Goal: Transaction & Acquisition: Purchase product/service

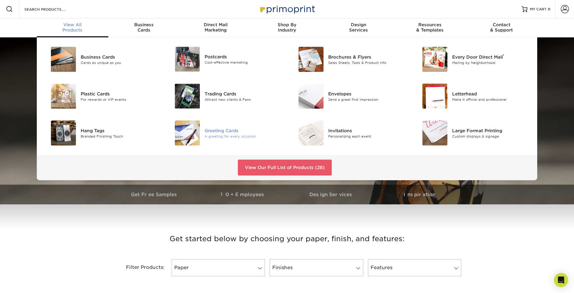
scroll to position [2, 0]
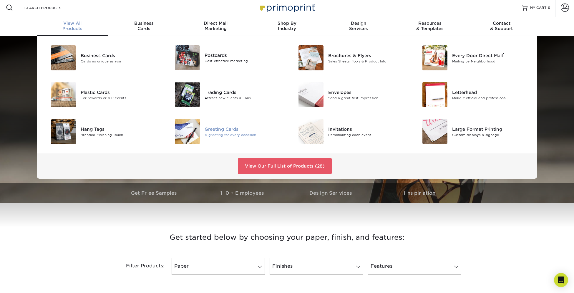
click at [223, 130] on div "Greeting Cards" at bounding box center [244, 129] width 78 height 6
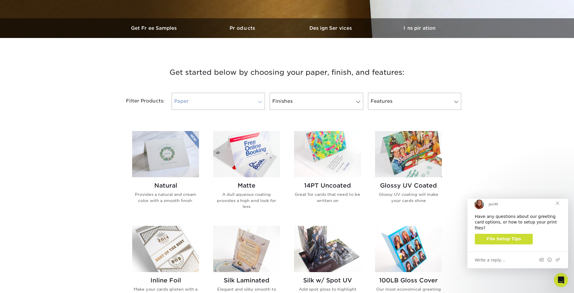
click at [254, 101] on link "Paper" at bounding box center [218, 101] width 93 height 17
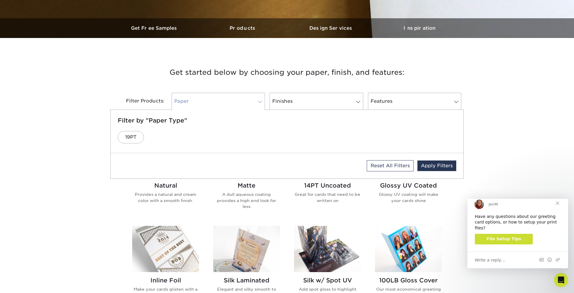
click at [254, 101] on link "Paper" at bounding box center [218, 101] width 93 height 17
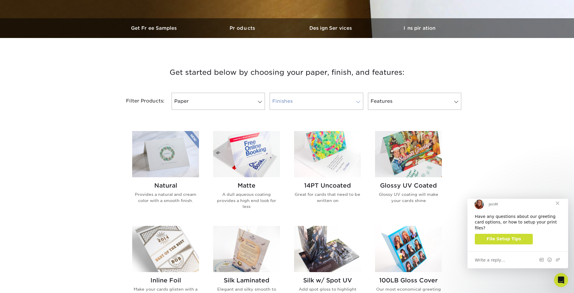
click at [358, 104] on link "Finishes" at bounding box center [316, 101] width 93 height 17
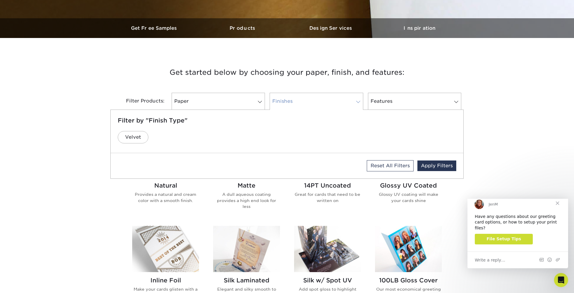
click at [358, 104] on link "Finishes" at bounding box center [316, 101] width 93 height 17
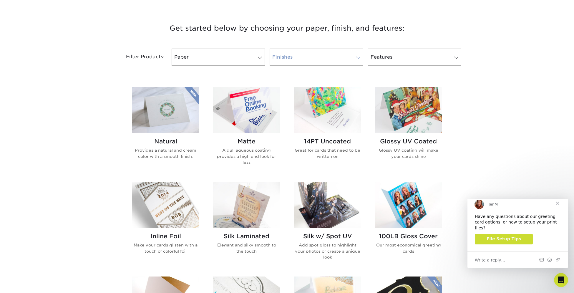
scroll to position [212, 0]
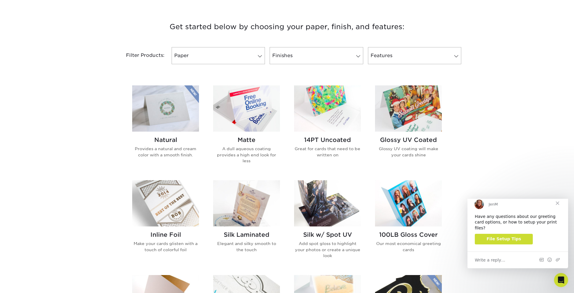
click at [561, 210] on span "Close" at bounding box center [557, 203] width 21 height 21
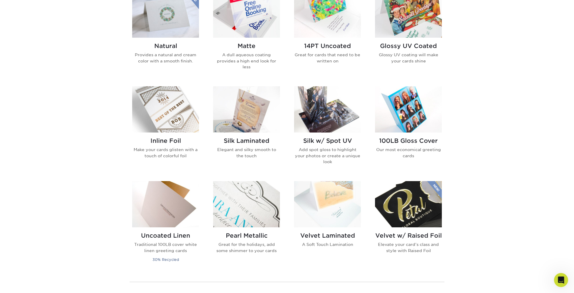
scroll to position [307, 0]
click at [265, 28] on img at bounding box center [246, 14] width 67 height 46
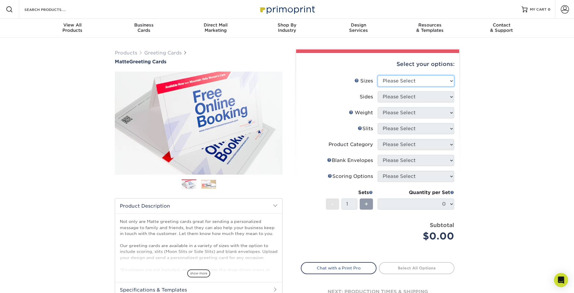
select select "5.50x8.50"
select select "32d3c223-f82c-492b-b915-ba065a00862f"
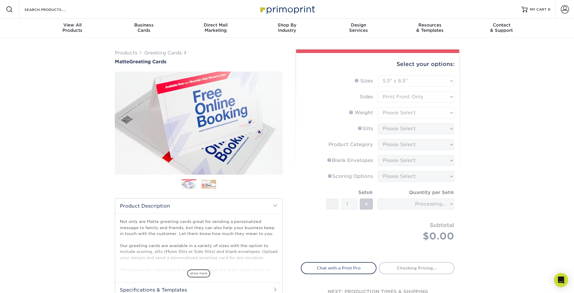
click at [428, 111] on form "Sizes Help Sizes Please Select 4.25" x 11" 5.5" x 8.5" 6" x 9" 6" x 12" 7" x 10…" at bounding box center [378, 165] width 154 height 180
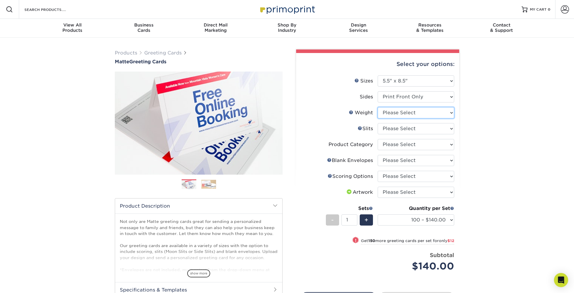
select select "14PT"
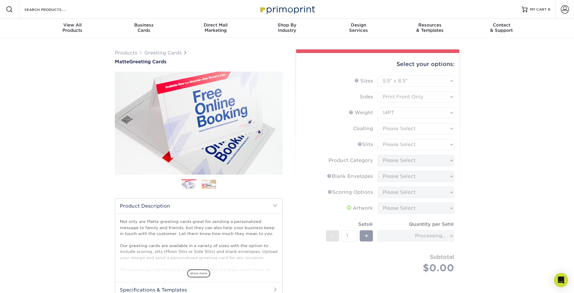
click at [436, 126] on form "Sizes Help Sizes Please Select 4.25" x 11" 5.5" x 8.5" 6" x 9" 6" x 12" 7" x 10…" at bounding box center [378, 181] width 154 height 212
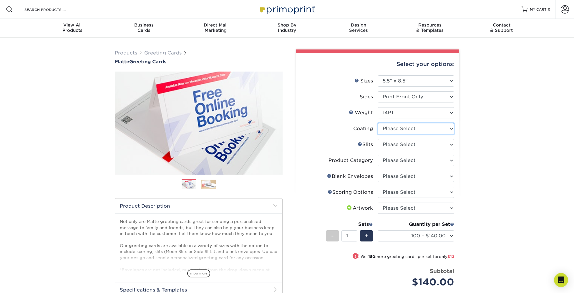
select select "121bb7b5-3b4d-429f-bd8d-bbf80e953313"
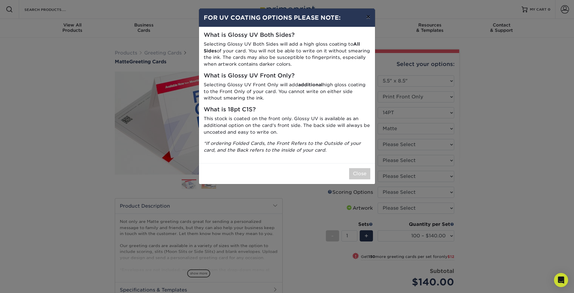
click at [367, 17] on button "×" at bounding box center [369, 17] width 14 height 16
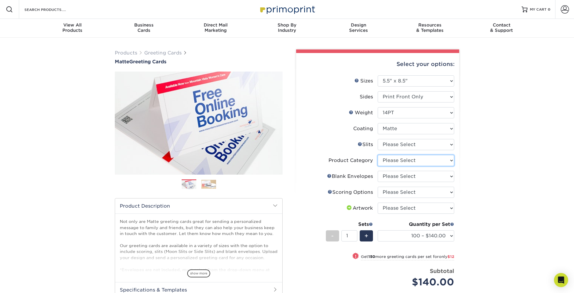
select select "b7f8198f-f281-4438-a52e-cd7a5c5c0cfc"
select select "90227d88-221f-44a3-b161-6c9bb9deb1b8"
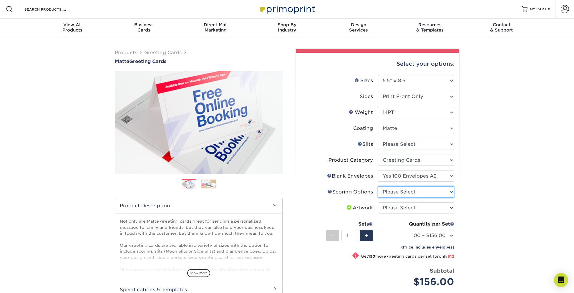
select select "b23166fa-223a-4016-b2d3-d3438452c7d9"
select select "upload"
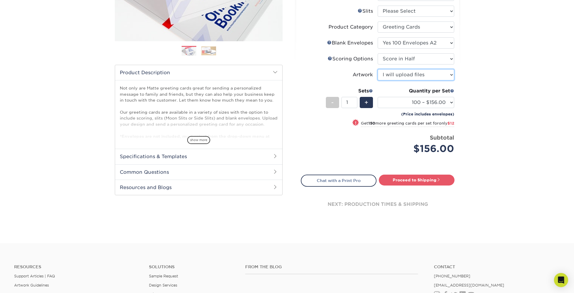
scroll to position [134, 0]
click at [202, 138] on span "show more" at bounding box center [198, 140] width 23 height 8
